Goal: Task Accomplishment & Management: Use online tool/utility

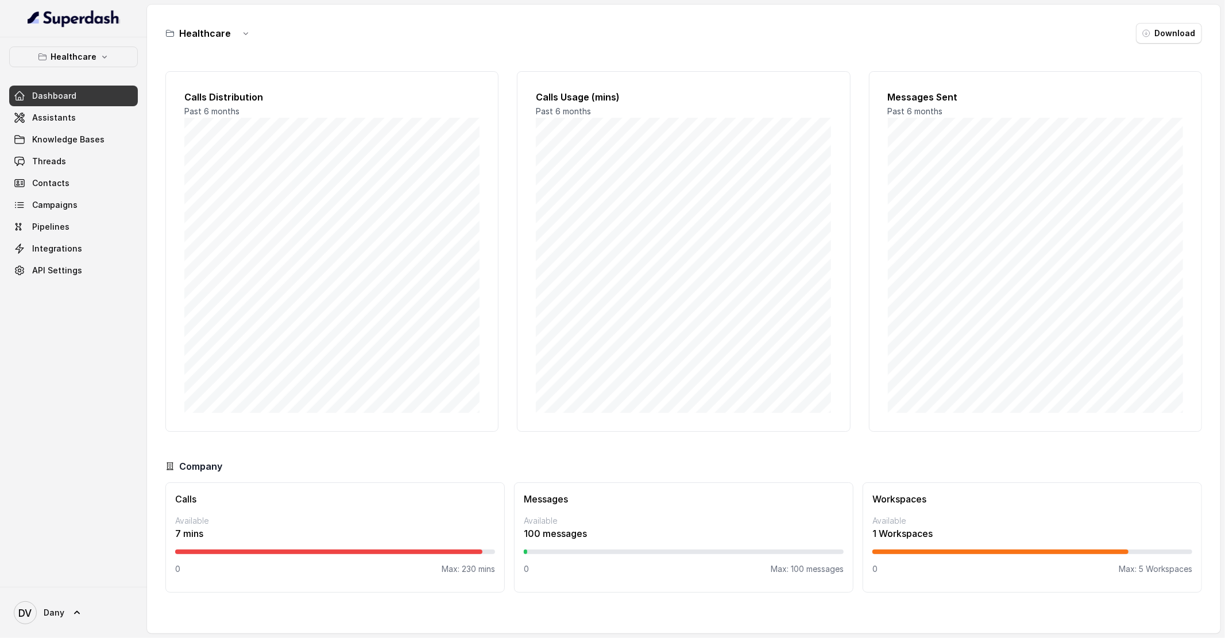
click at [60, 106] on div "Dashboard Assistants Knowledge Bases Threads Contacts Campaigns Pipelines Integ…" at bounding box center [73, 183] width 129 height 195
click at [56, 122] on span "Assistants" at bounding box center [54, 117] width 44 height 11
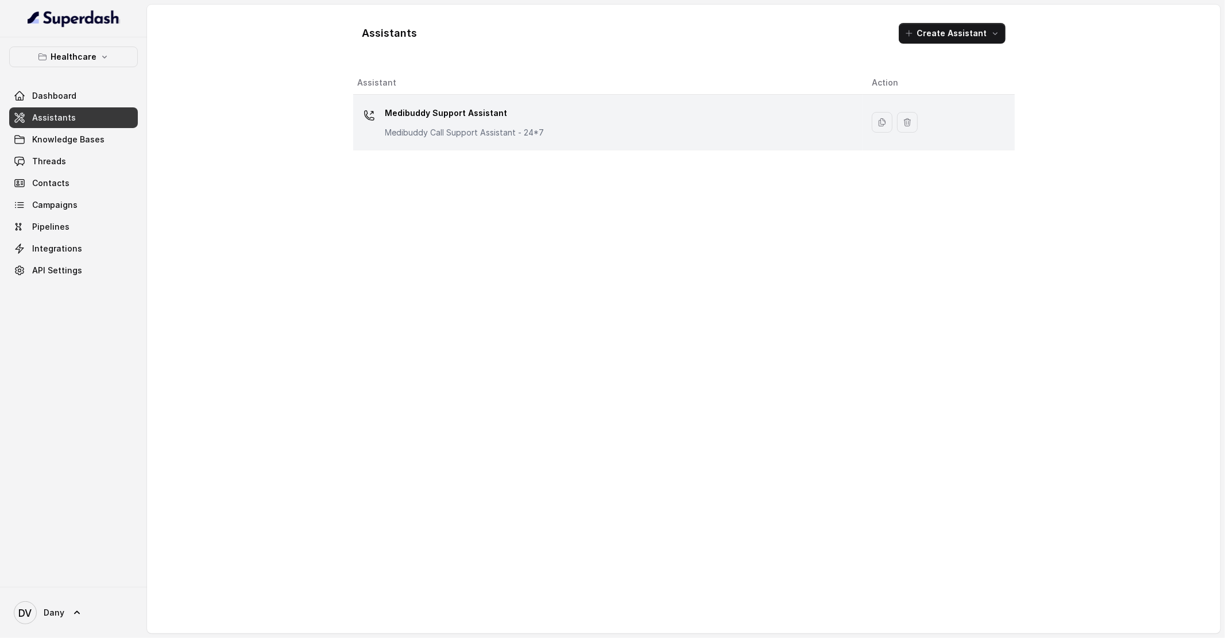
click at [475, 132] on p "Medibuddy Call Support Assistant - 24*7" at bounding box center [464, 132] width 159 height 11
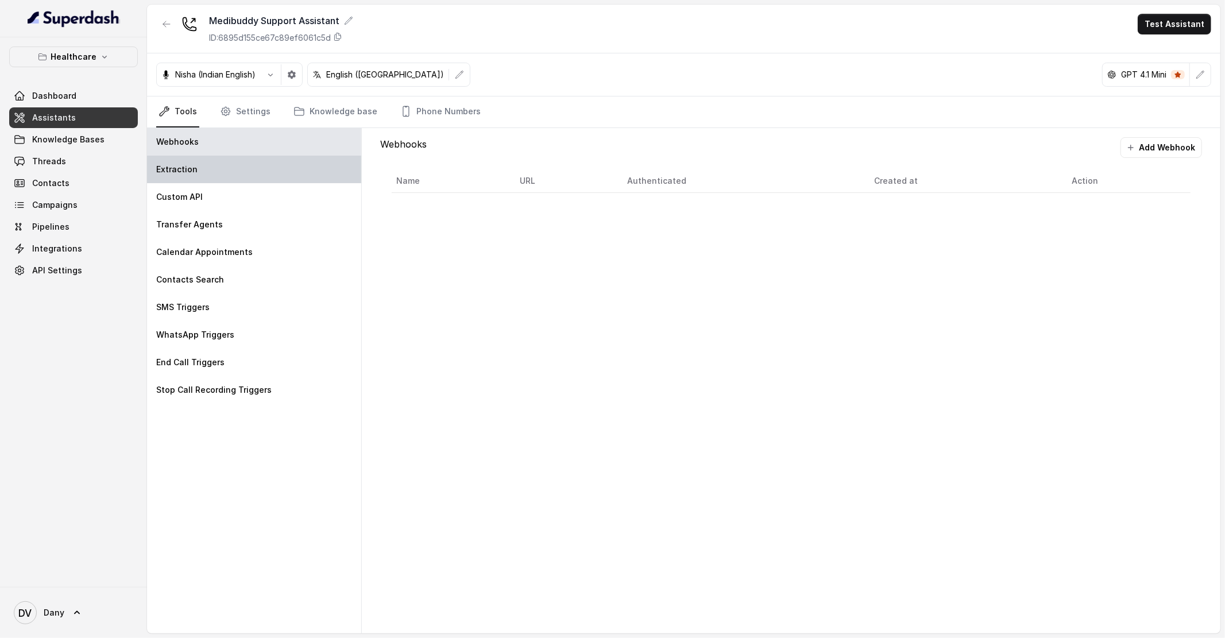
click at [214, 156] on div "Extraction" at bounding box center [254, 170] width 214 height 28
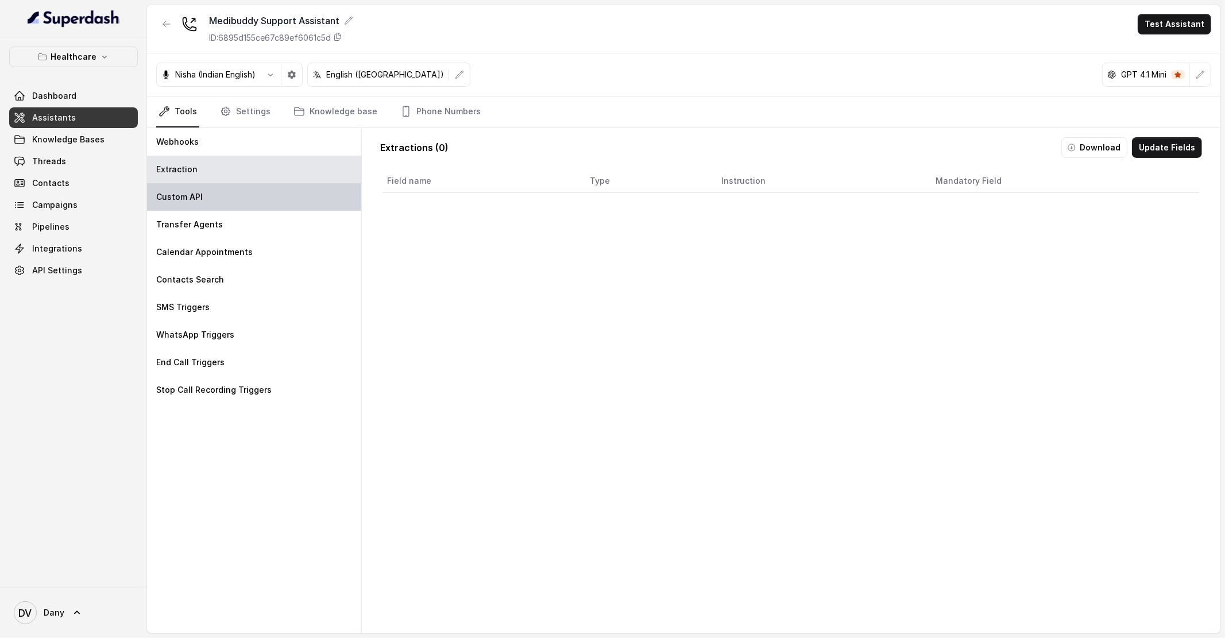
click at [209, 206] on div "Custom API" at bounding box center [254, 197] width 214 height 28
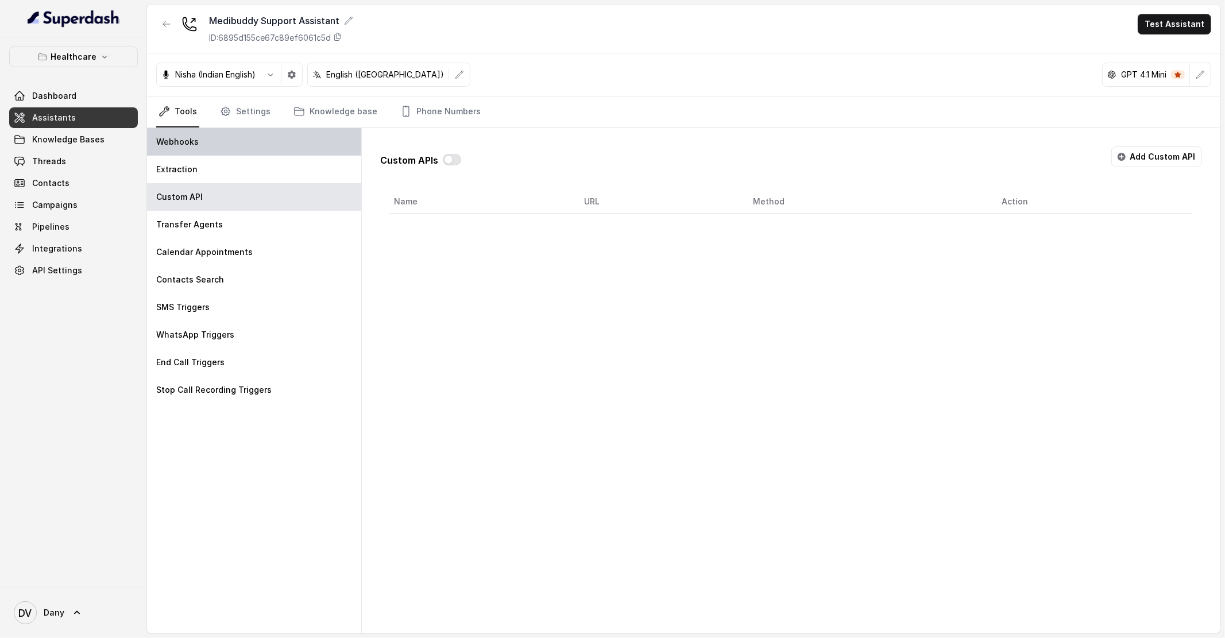
click at [261, 132] on div "Webhooks" at bounding box center [254, 142] width 214 height 28
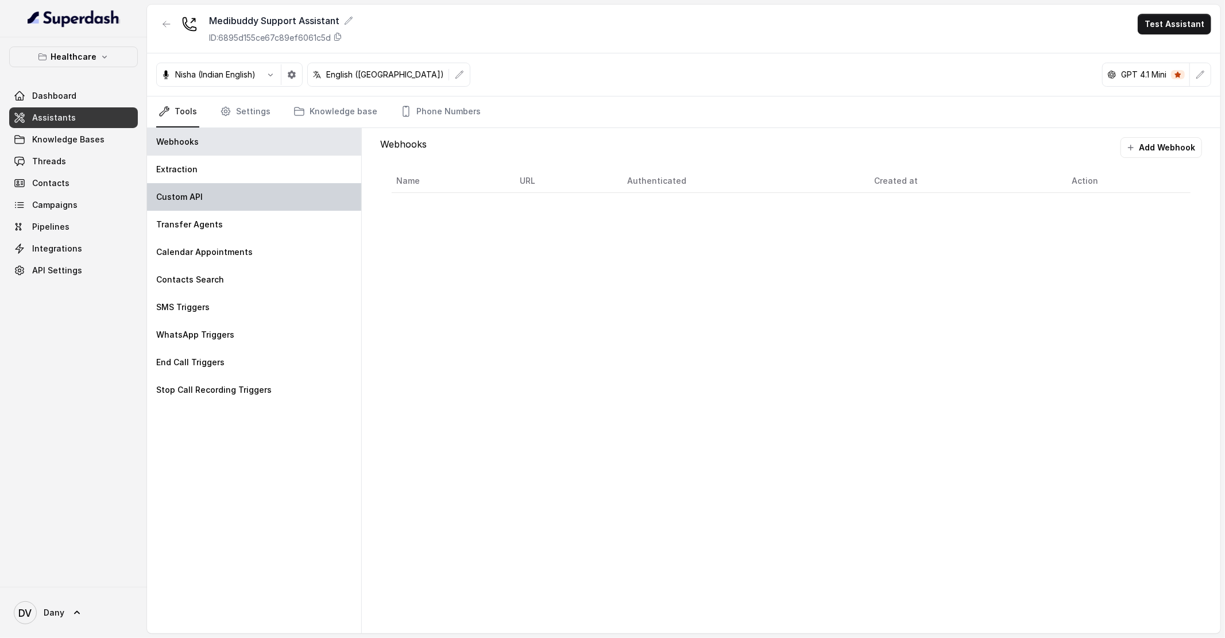
click at [246, 192] on div "Custom API" at bounding box center [254, 197] width 214 height 28
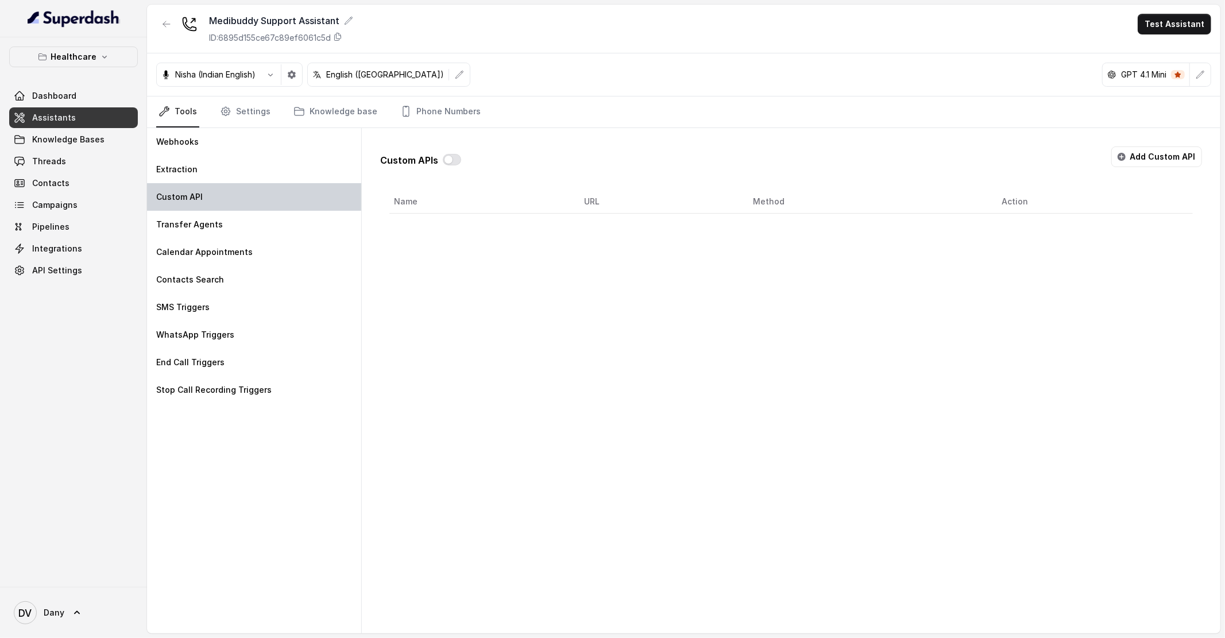
click at [233, 194] on div "Custom API" at bounding box center [254, 197] width 214 height 28
click at [1157, 148] on button "Add Custom API" at bounding box center [1157, 157] width 91 height 21
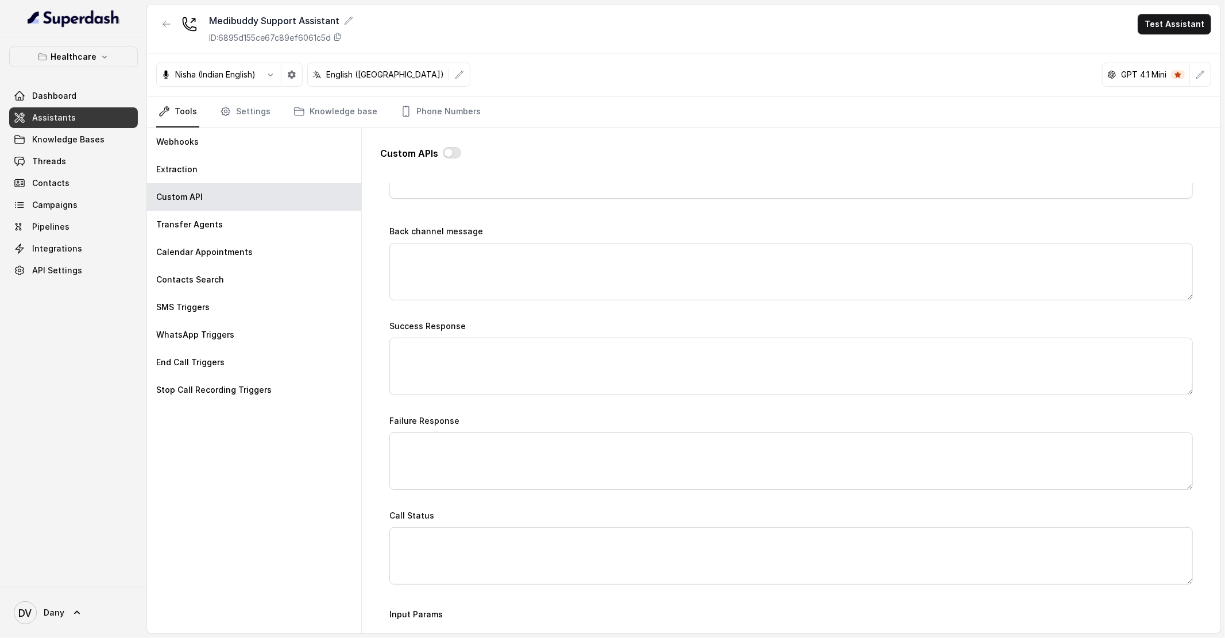
scroll to position [493, 0]
click at [457, 301] on div "Name Trigger Prompt Trigger Event Start of the call Call Once Method POST URL B…" at bounding box center [792, 156] width 804 height 854
click at [456, 455] on textarea "Failure Response" at bounding box center [792, 459] width 804 height 57
click at [454, 551] on textarea "Call Status" at bounding box center [792, 554] width 804 height 57
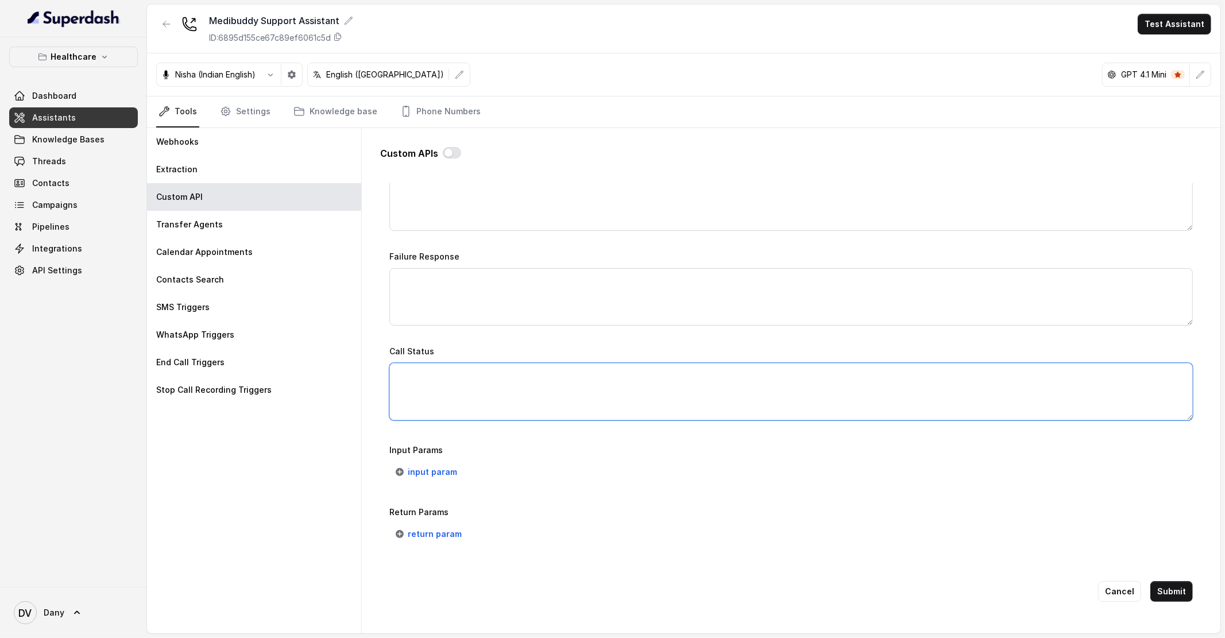
click at [448, 405] on textarea "Call Status" at bounding box center [792, 391] width 804 height 57
click at [427, 481] on button "input param" at bounding box center [427, 472] width 75 height 21
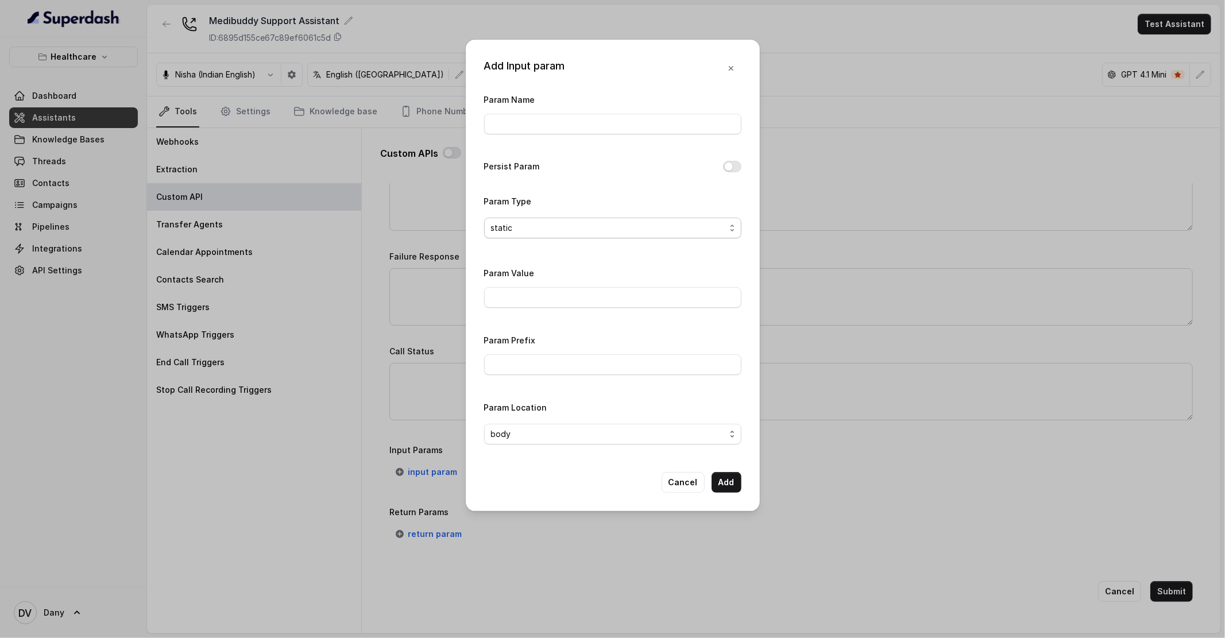
click at [565, 236] on span "static" at bounding box center [612, 228] width 257 height 21
click at [564, 289] on div "Param Name Persist Param Param Type static Param Value Param Prefix Param Locat…" at bounding box center [612, 272] width 257 height 361
click at [564, 282] on div "Param Value" at bounding box center [612, 287] width 257 height 42
click at [691, 477] on button "Cancel" at bounding box center [683, 482] width 43 height 21
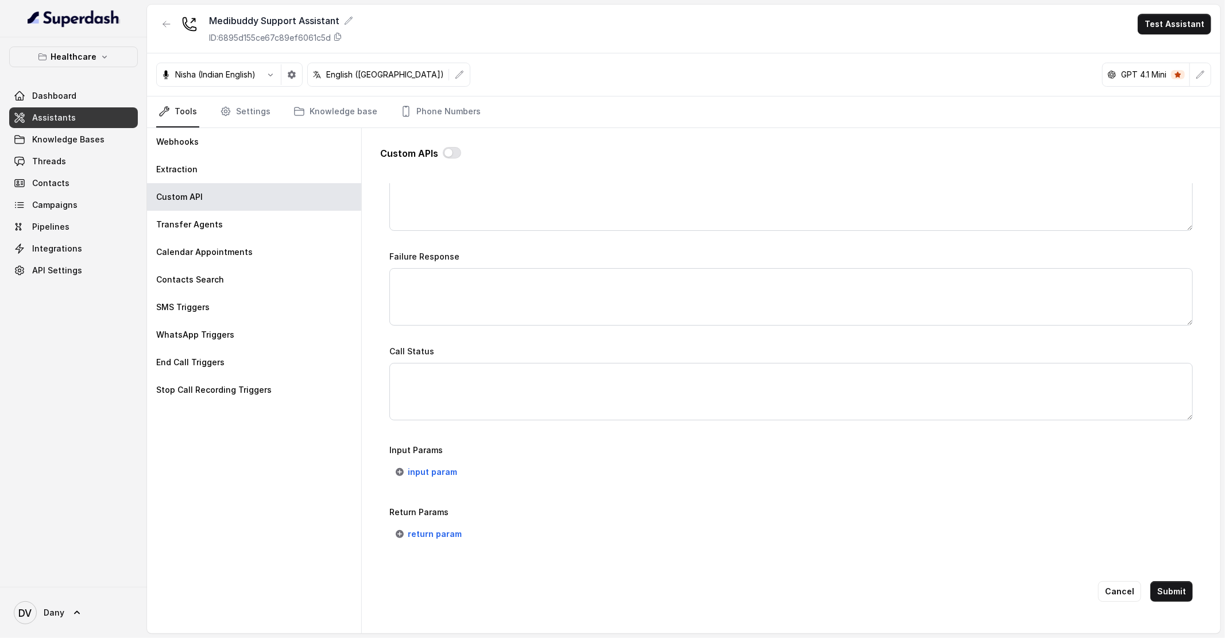
scroll to position [0, 0]
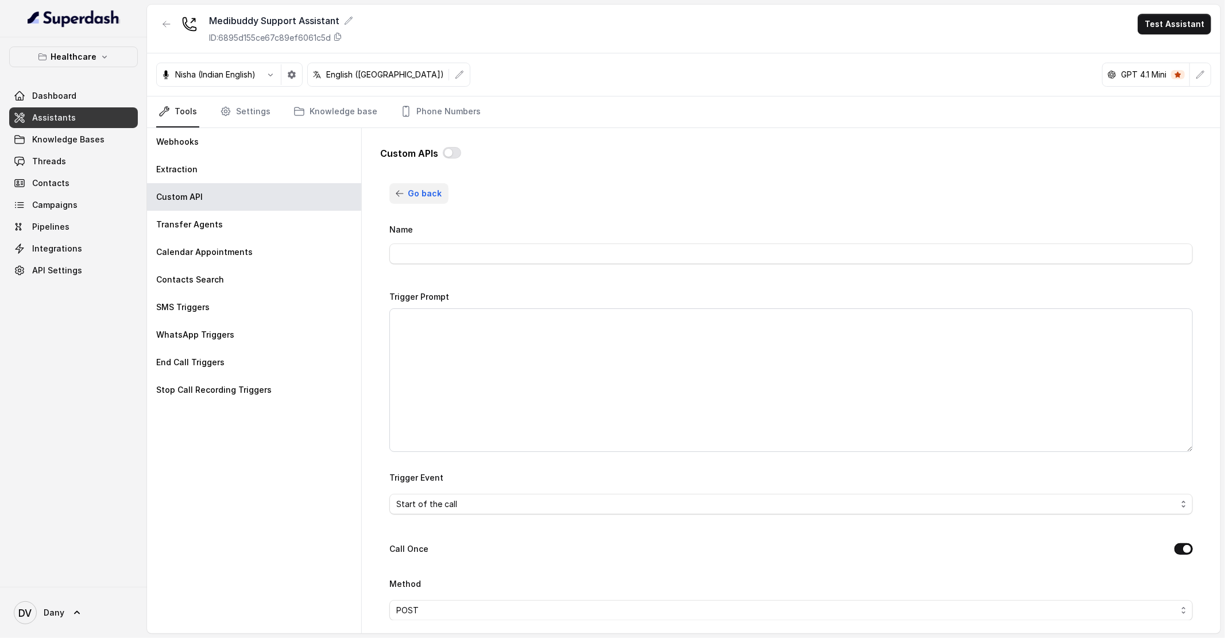
click at [413, 188] on span "Go back" at bounding box center [425, 194] width 34 height 14
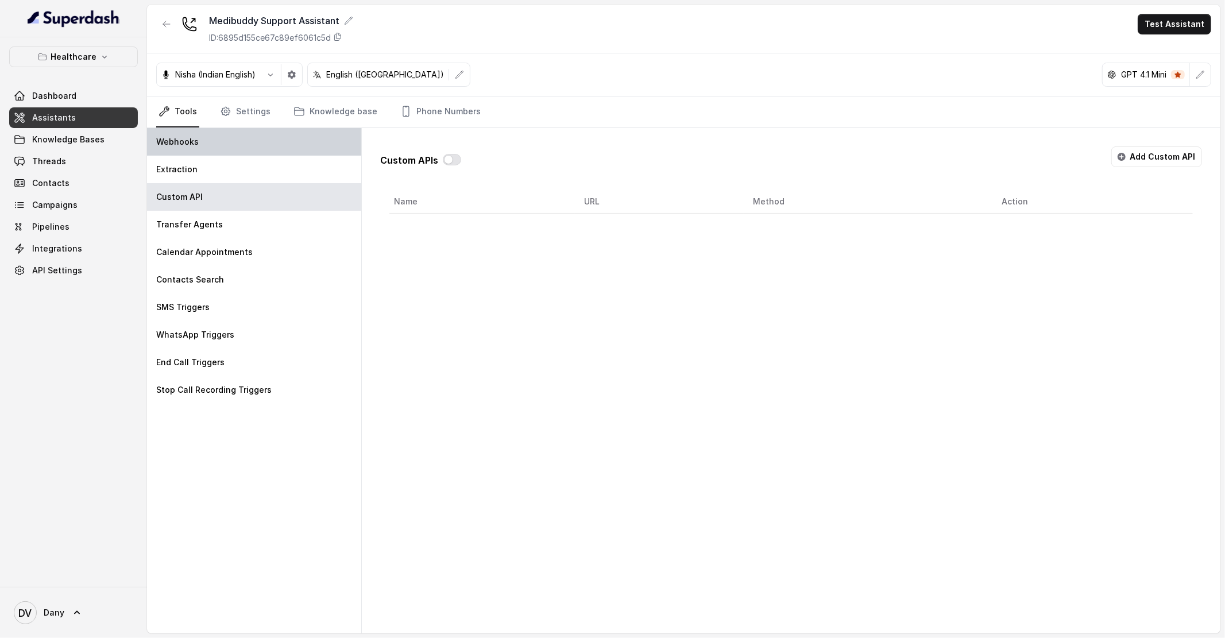
click at [206, 140] on div "Webhooks" at bounding box center [254, 142] width 214 height 28
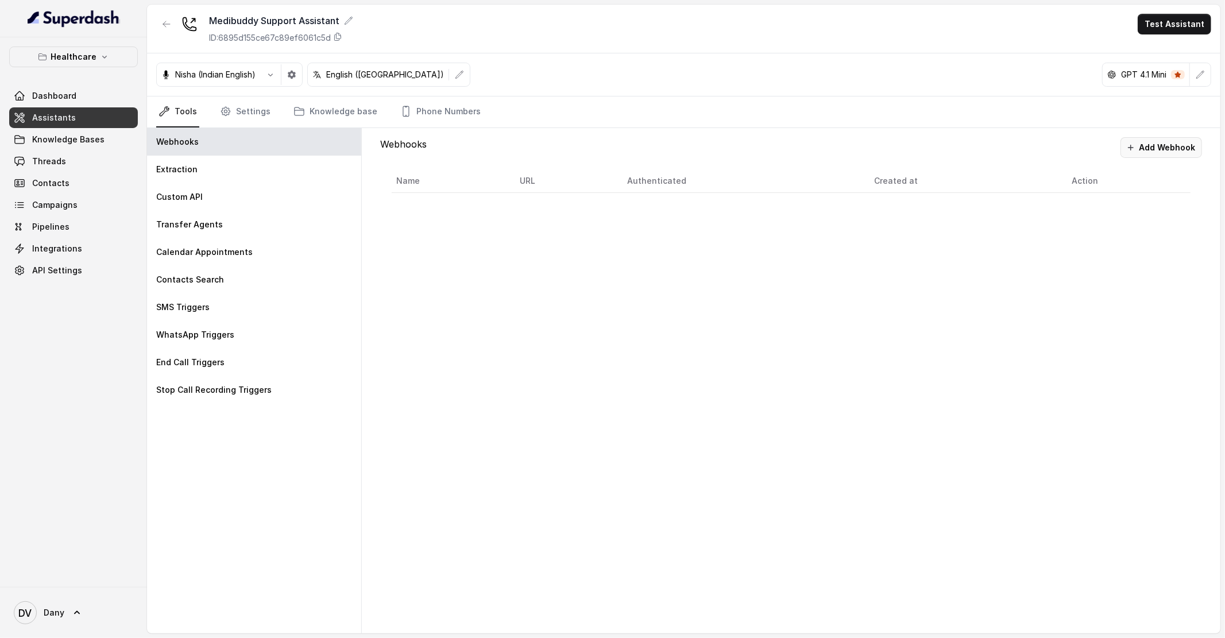
click at [1162, 151] on button "Add Webhook" at bounding box center [1162, 147] width 82 height 21
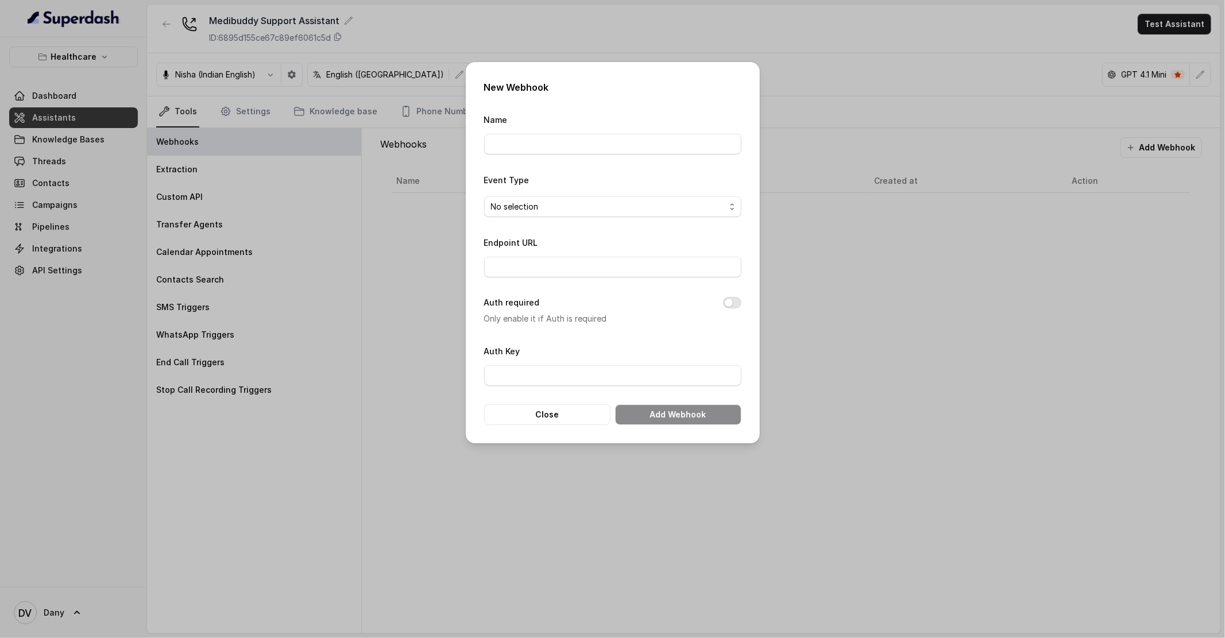
click at [637, 337] on form "Name Event Type No selection Endpoint URL Auth required Only enable it if Auth …" at bounding box center [612, 269] width 257 height 313
click at [582, 156] on form "Name Event Type No selection Endpoint URL Auth required Only enable it if Auth …" at bounding box center [612, 269] width 257 height 313
click at [562, 421] on button "Close" at bounding box center [547, 414] width 126 height 21
